Goal: Task Accomplishment & Management: Use online tool/utility

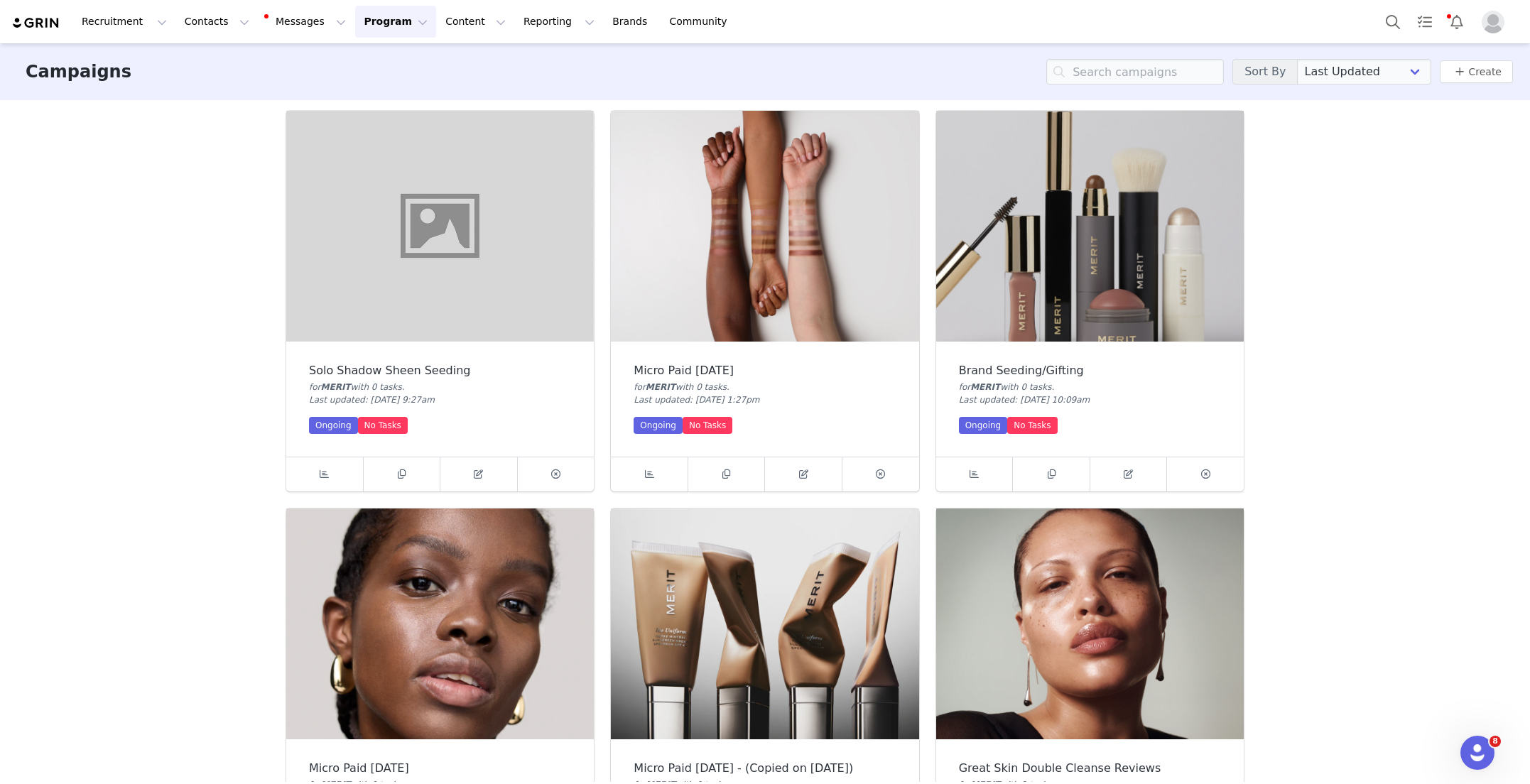
click at [491, 284] on img at bounding box center [440, 225] width 308 height 231
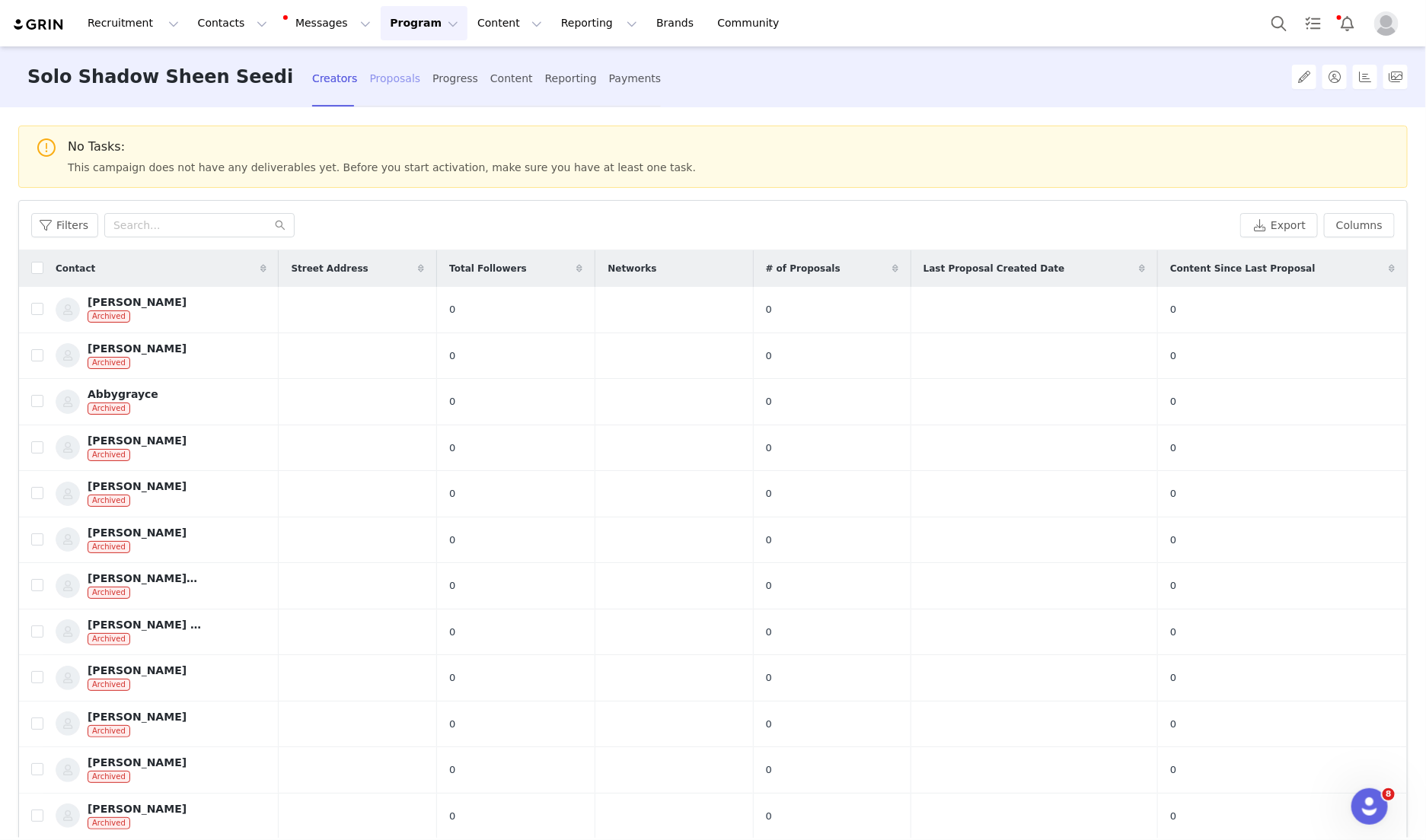
click at [370, 78] on div "Proposals" at bounding box center [395, 78] width 51 height 40
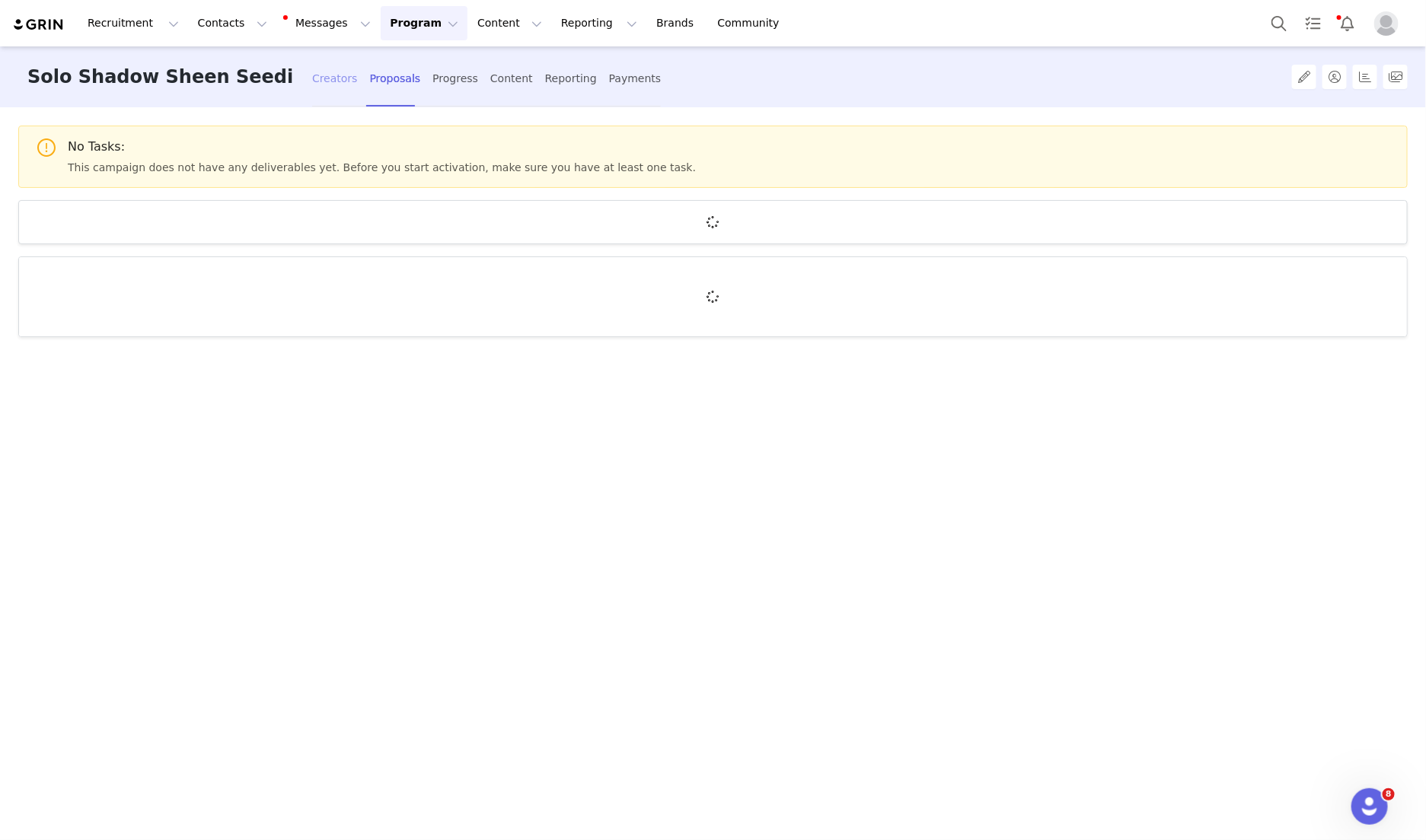
click at [312, 80] on div "Creators" at bounding box center [334, 78] width 46 height 40
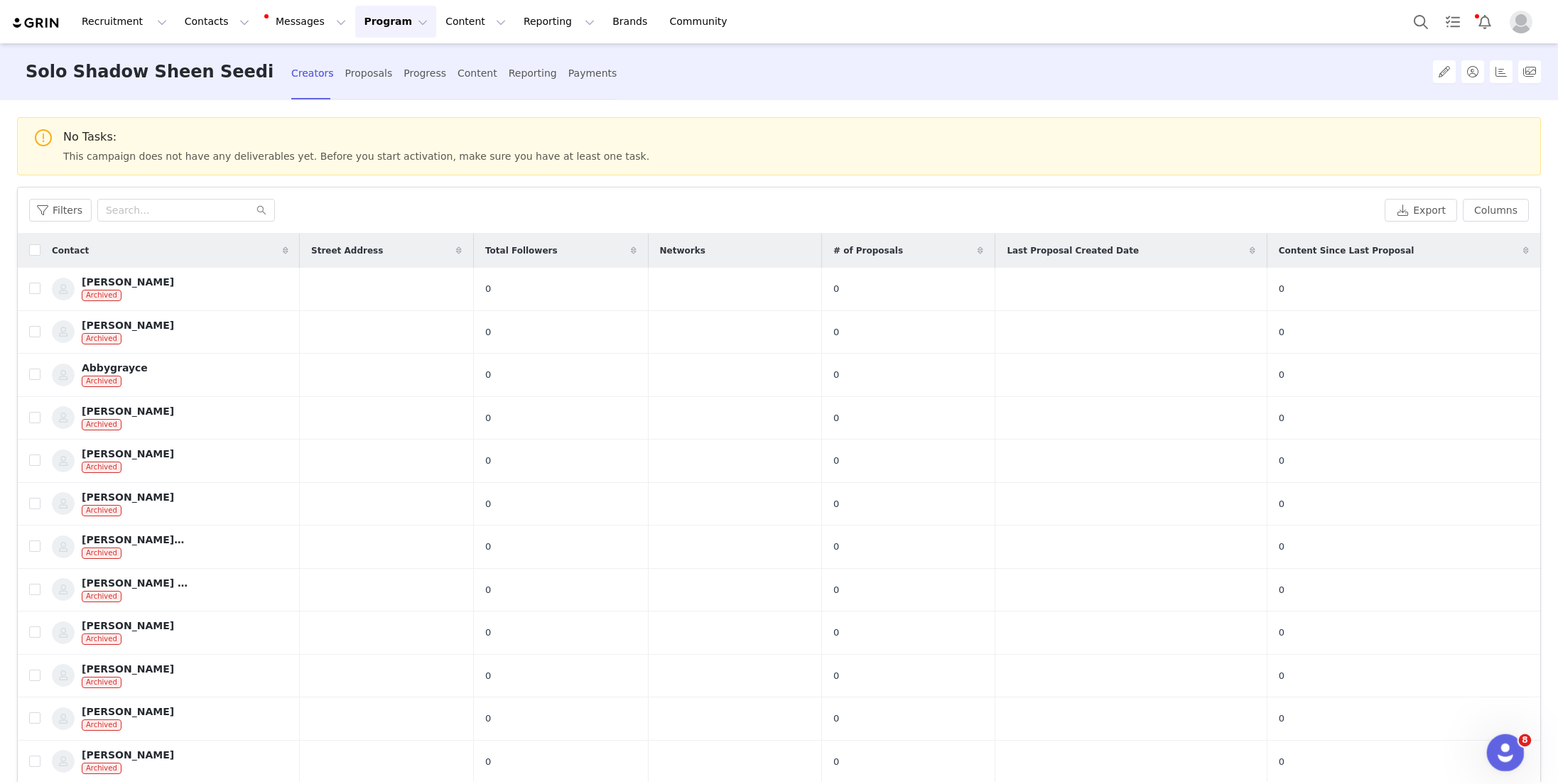
click at [1519, 743] on span "8" at bounding box center [1525, 741] width 13 height 13
click at [1515, 741] on div "Open Intercom Messenger" at bounding box center [1502, 750] width 47 height 47
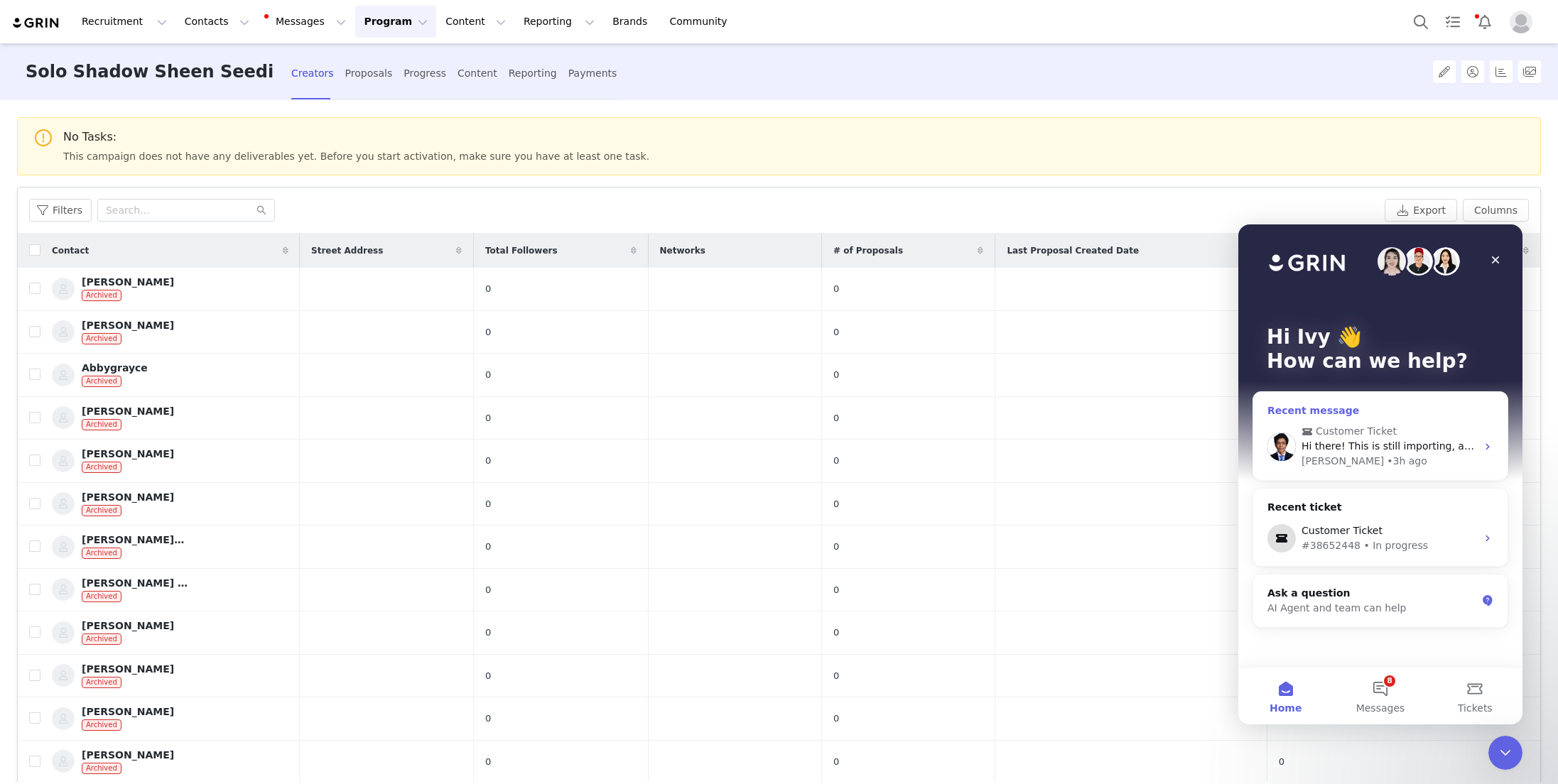
click at [1388, 437] on span "Customer Ticket" at bounding box center [1355, 432] width 81 height 15
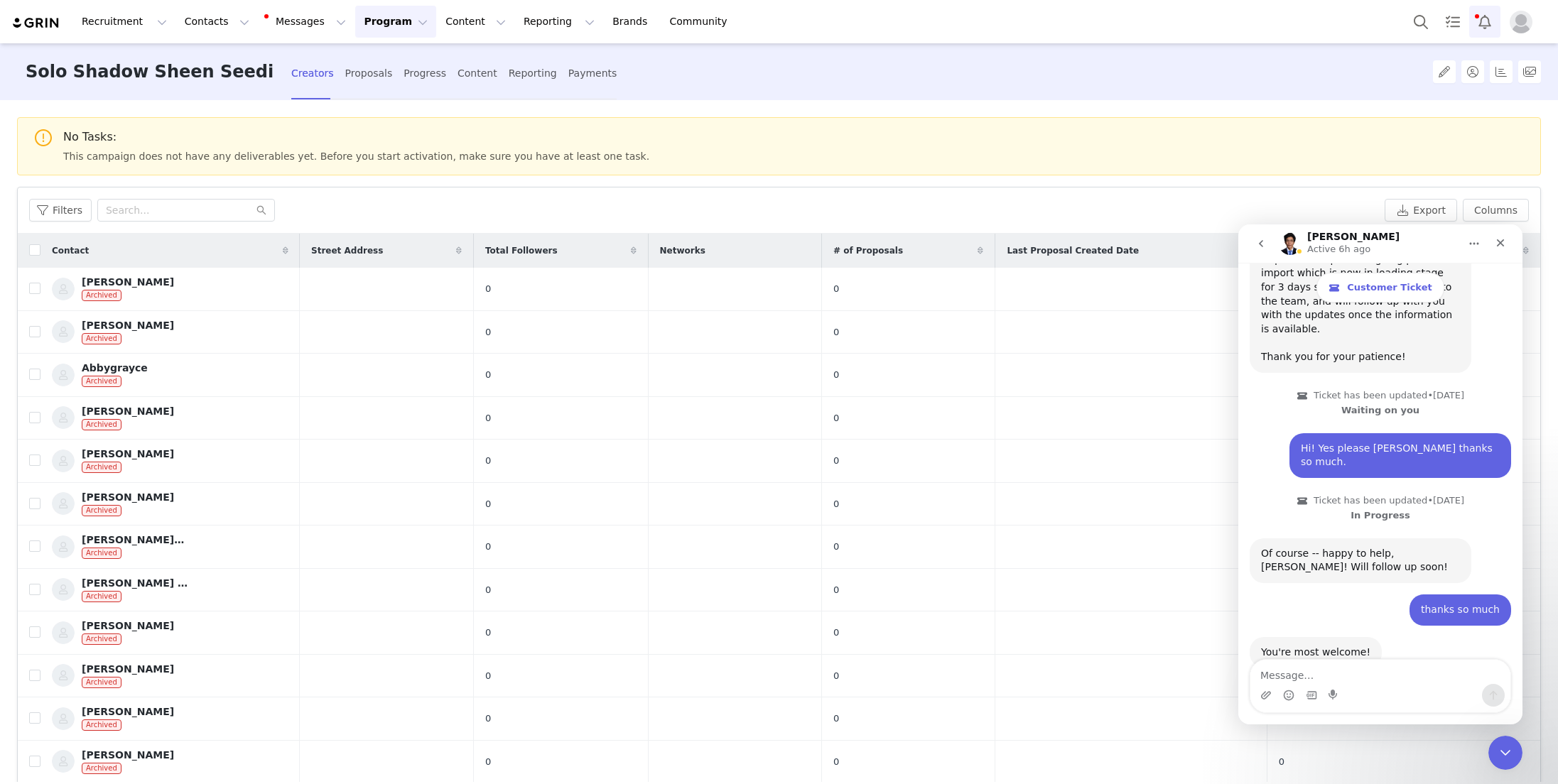
scroll to position [2168, 0]
click at [1482, 27] on button "Notifications" at bounding box center [1484, 21] width 31 height 32
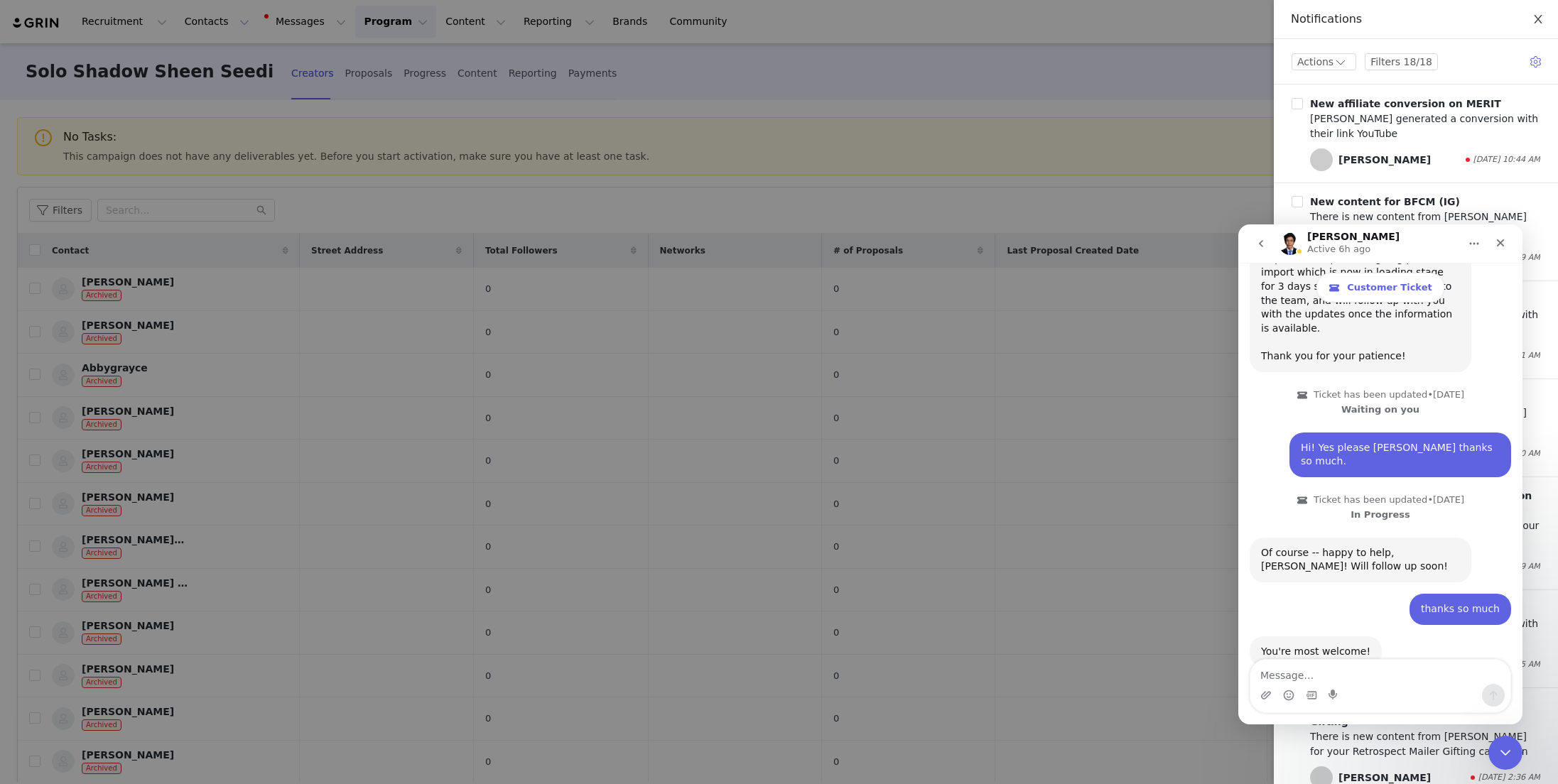
click at [1529, 18] on icon "icon: close" at bounding box center [1537, 18] width 8 height 8
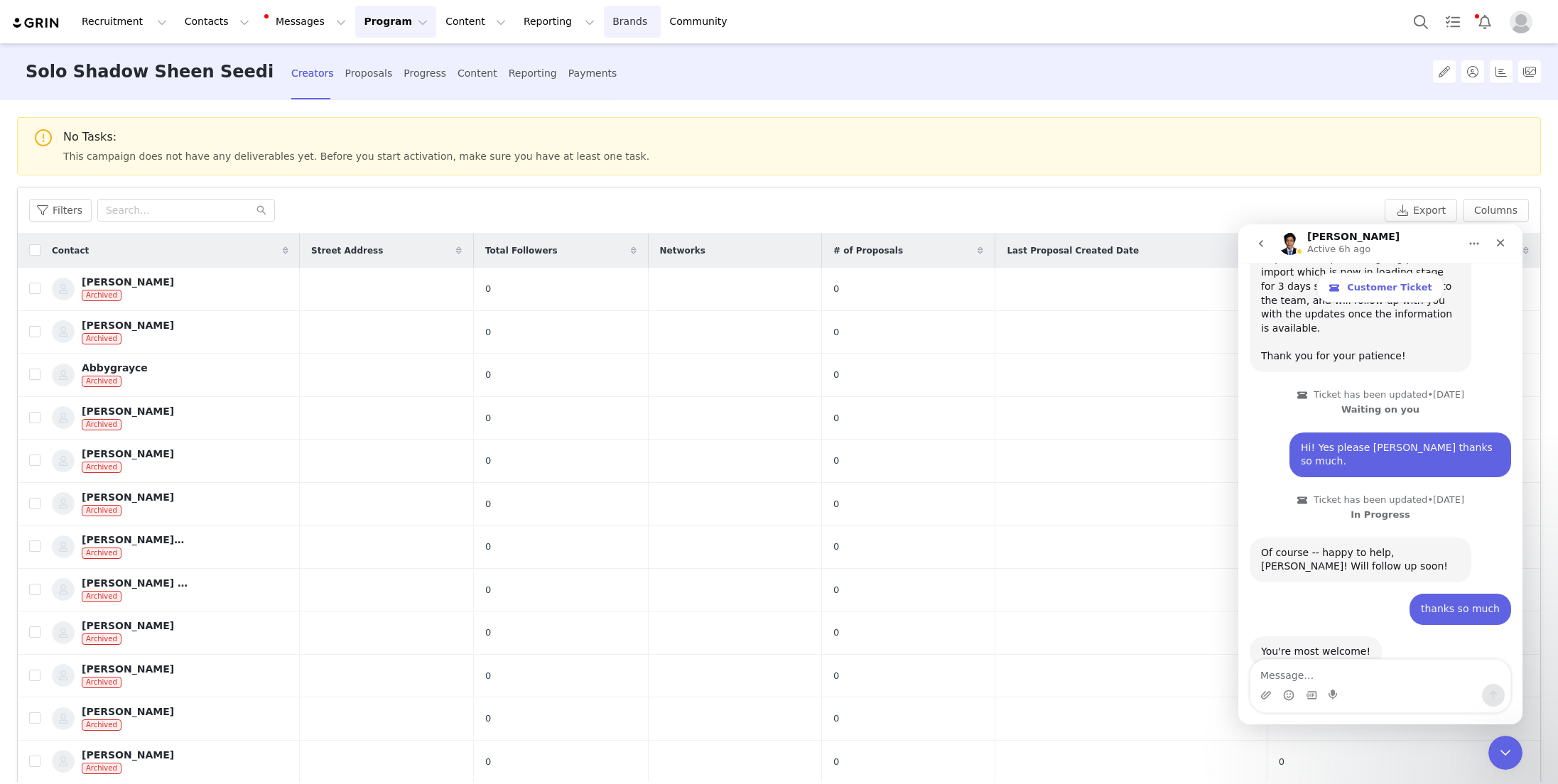
click at [603, 10] on link "Brands Brands" at bounding box center [631, 21] width 56 height 32
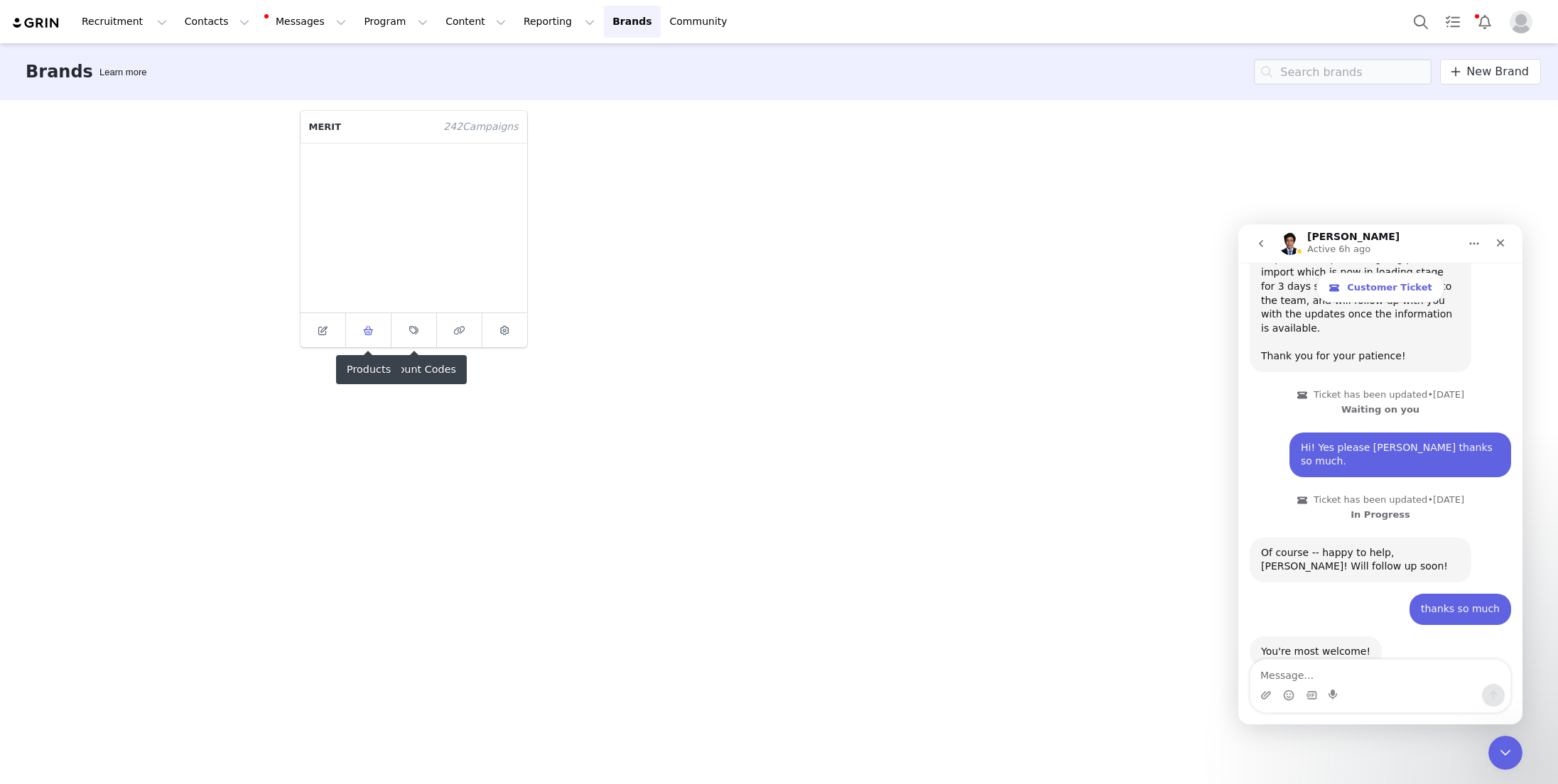
click at [371, 332] on icon at bounding box center [369, 330] width 11 height 9
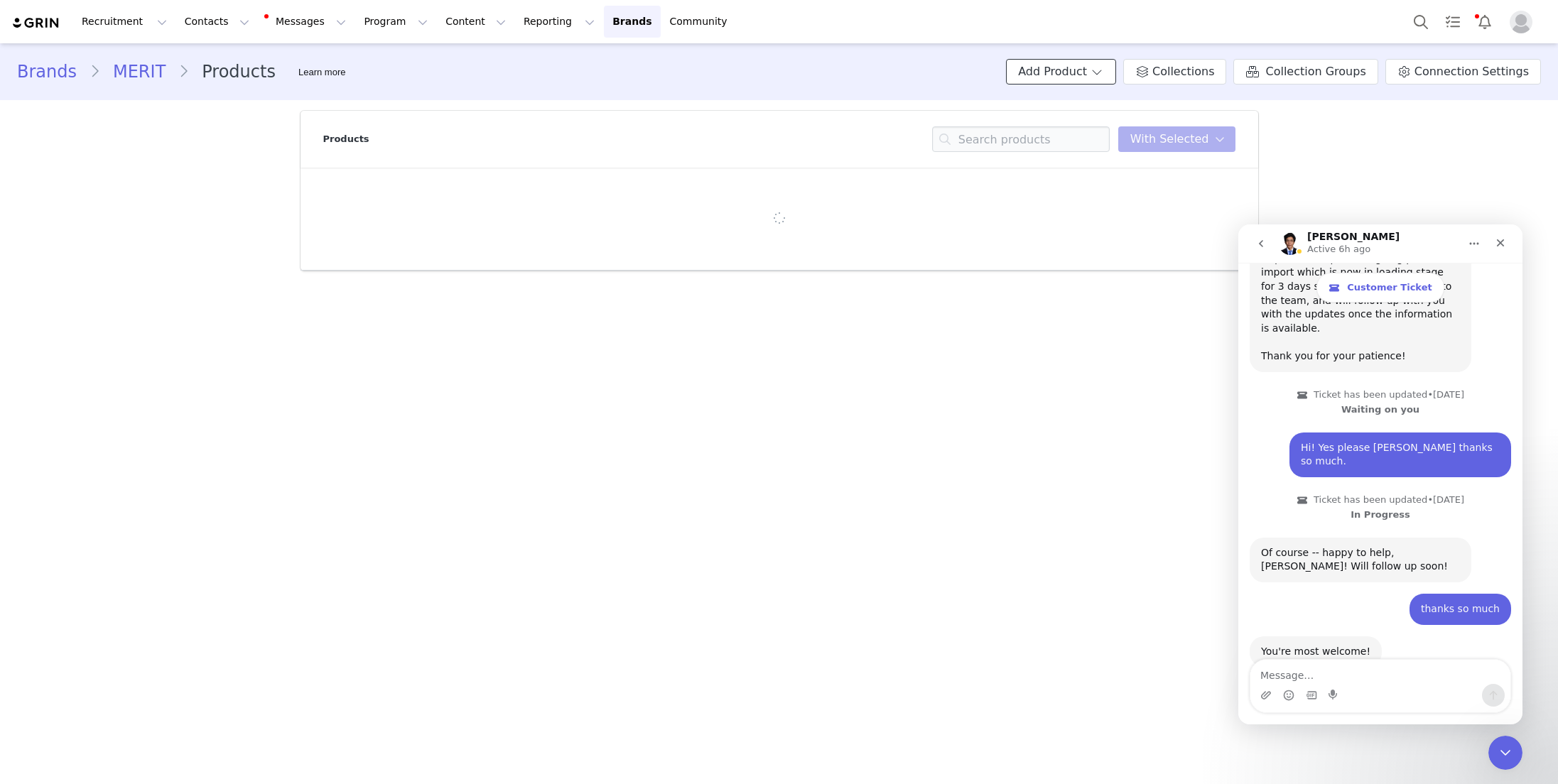
click at [1090, 62] on button "Add Product" at bounding box center [1061, 72] width 110 height 26
click at [1083, 124] on span "Import From Store" at bounding box center [1103, 126] width 90 height 11
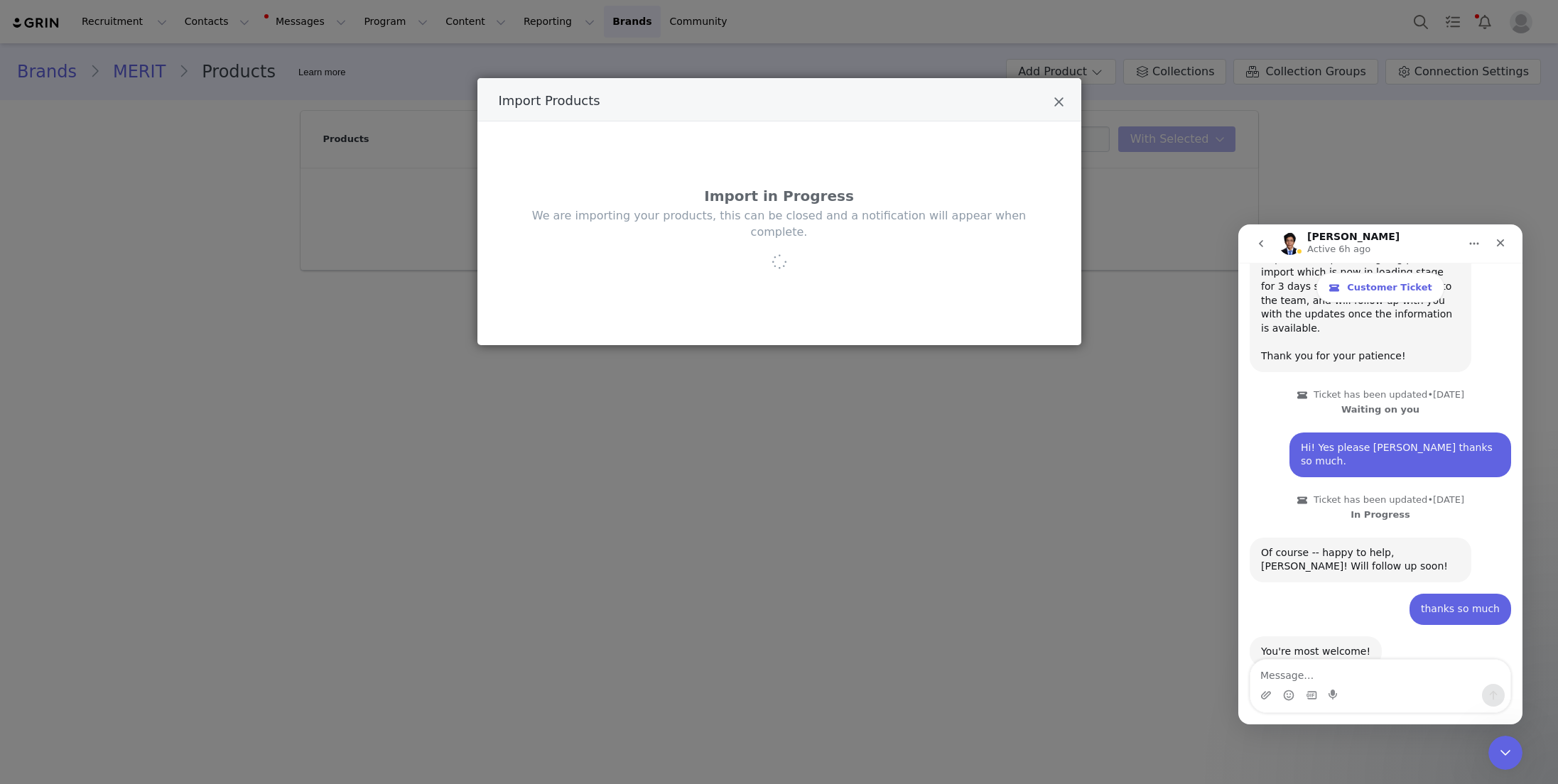
click at [846, 263] on div "Import in Progress We are importing your products, this can be closed and a not…" at bounding box center [779, 233] width 561 height 181
click at [1055, 88] on div "Import Products" at bounding box center [779, 99] width 603 height 43
click at [1338, 661] on textarea "Message…" at bounding box center [1380, 672] width 260 height 24
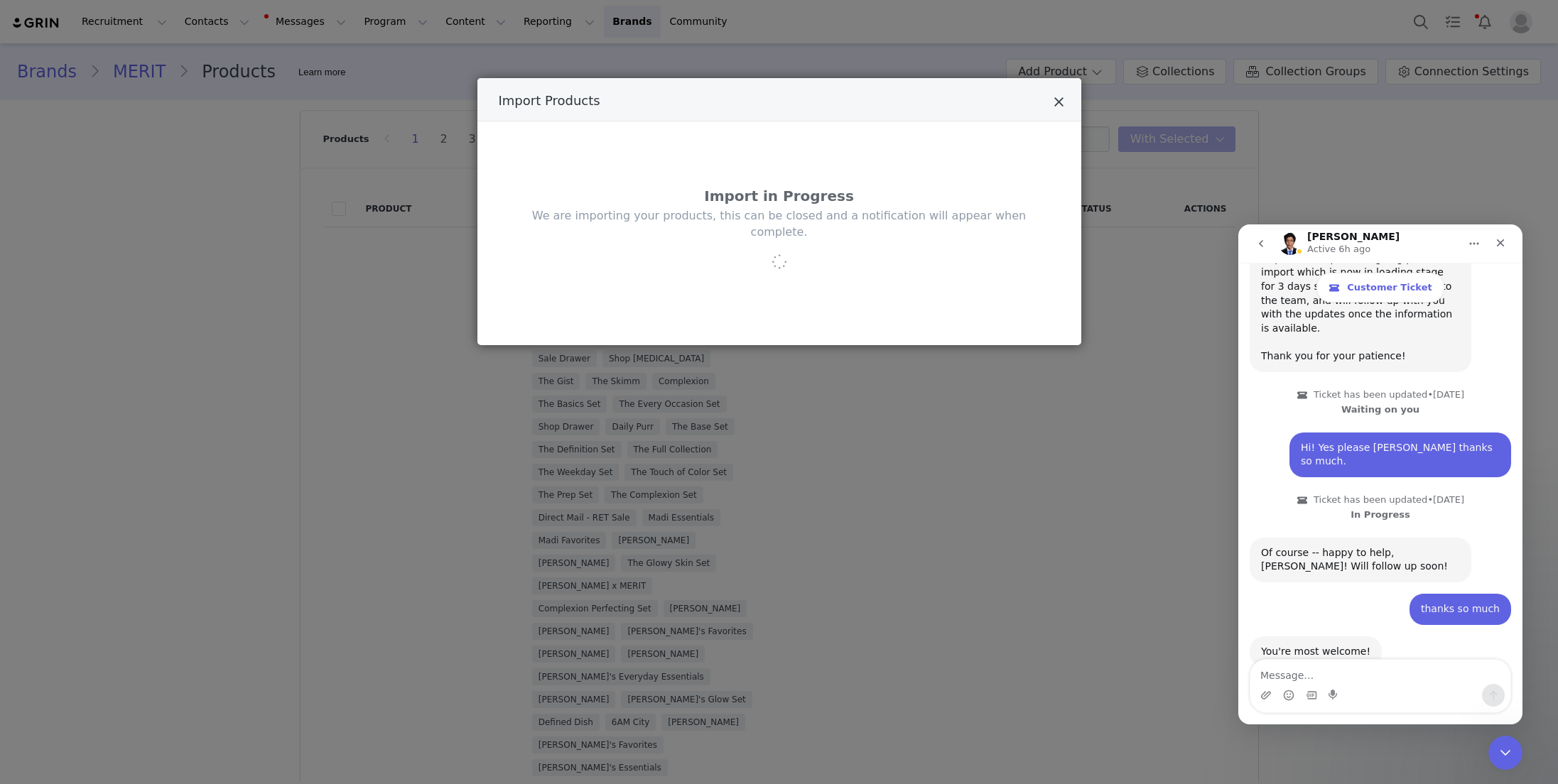
click at [1058, 100] on icon "Close" at bounding box center [1059, 102] width 11 height 15
